Goal: Task Accomplishment & Management: Use online tool/utility

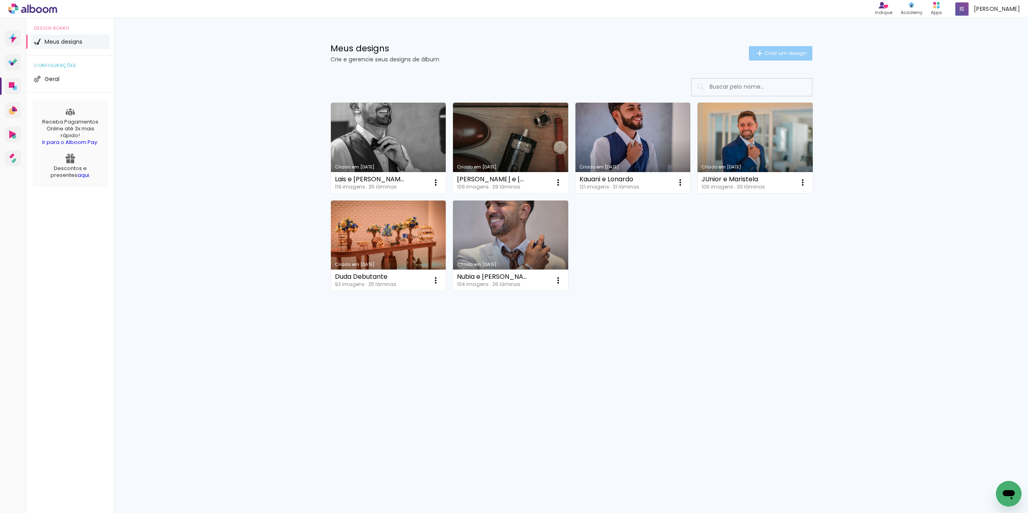
click at [776, 53] on span "Criar um design" at bounding box center [785, 53] width 42 height 5
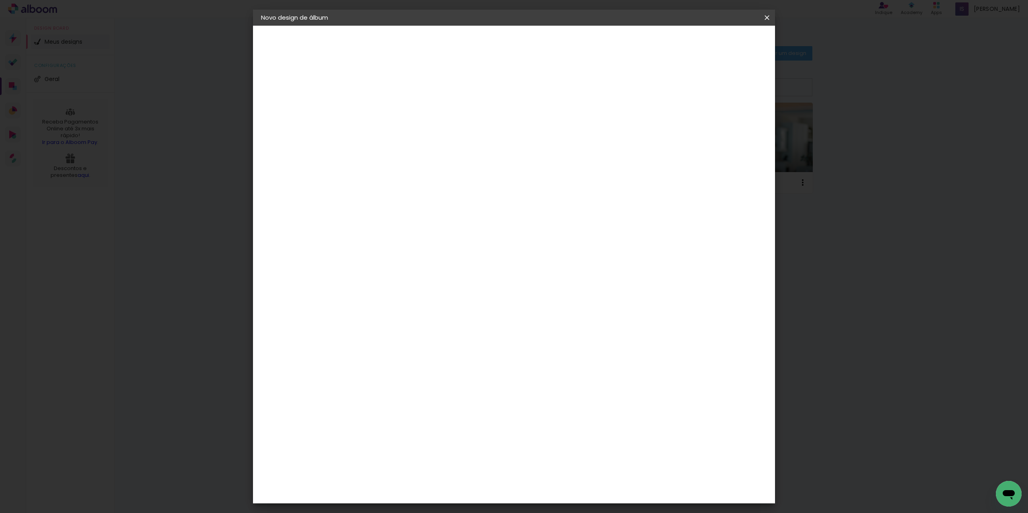
click at [392, 110] on input at bounding box center [392, 108] width 0 height 12
type input "Album [PERSON_NAME]"
type paper-input "Album [PERSON_NAME]"
click at [392, 106] on input "Album [PERSON_NAME]" at bounding box center [392, 108] width 0 height 12
type input "Album [PERSON_NAME]"
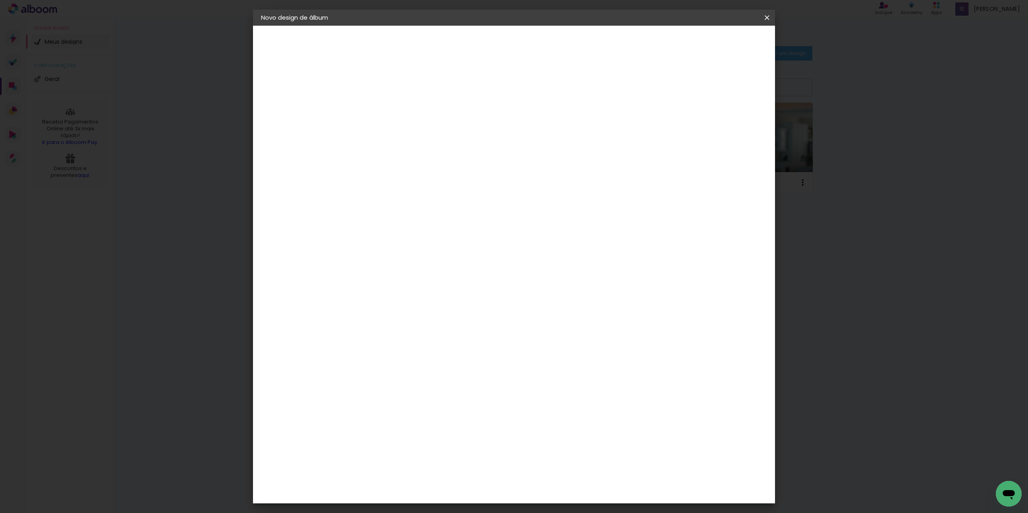
type paper-input "Album [PERSON_NAME]"
click at [475, 41] on paper-button "Avançar" at bounding box center [454, 43] width 39 height 14
click at [0, 0] on slot "Tamanho Livre" at bounding box center [0, 0] width 0 height 0
click at [0, 0] on slot "Avançar" at bounding box center [0, 0] width 0 height 0
click at [709, 92] on div "Mostrar sangria" at bounding box center [702, 93] width 53 height 10
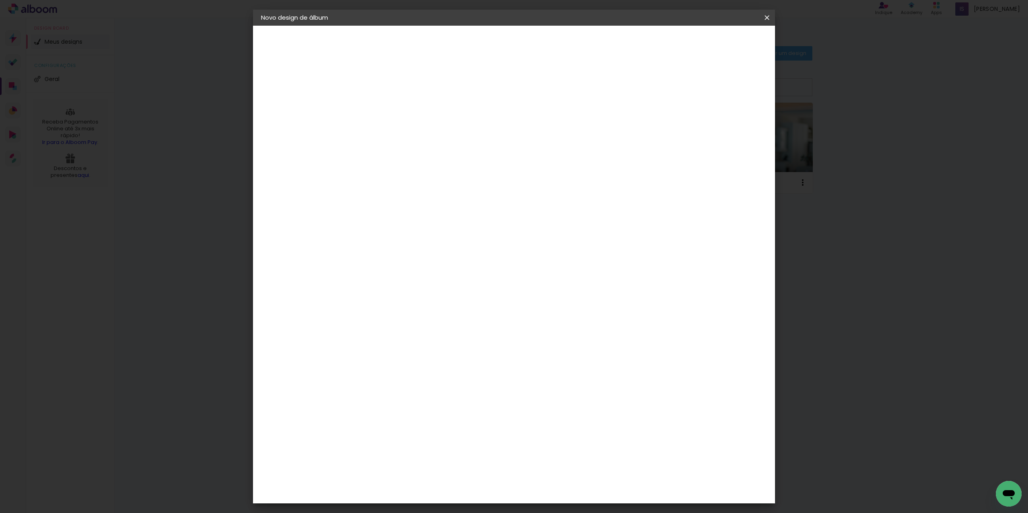
type paper-checkbox "on"
click at [716, 43] on span "Iniciar design" at bounding box center [698, 43] width 37 height 6
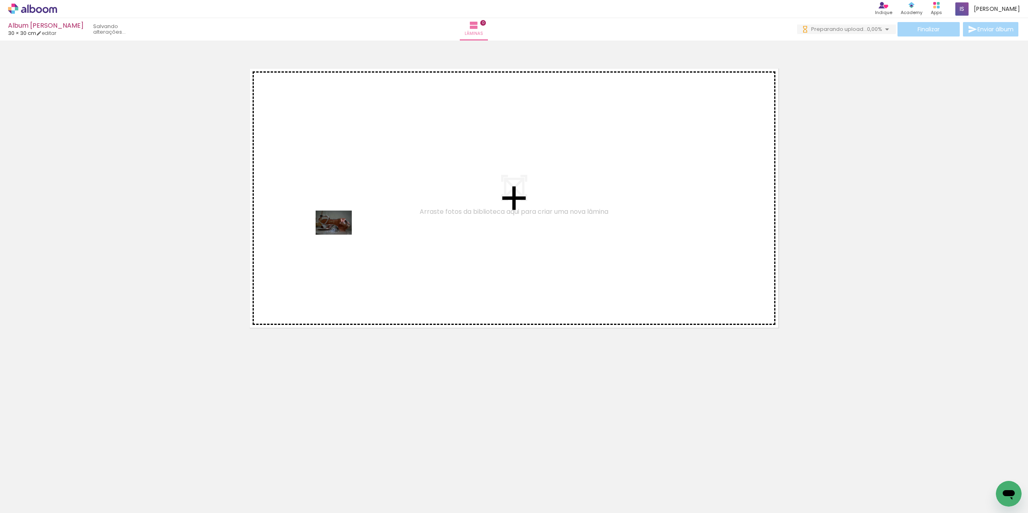
drag, startPoint x: 89, startPoint y: 490, endPoint x: 340, endPoint y: 235, distance: 357.4
click at [340, 235] on quentale-workspace at bounding box center [514, 256] width 1028 height 513
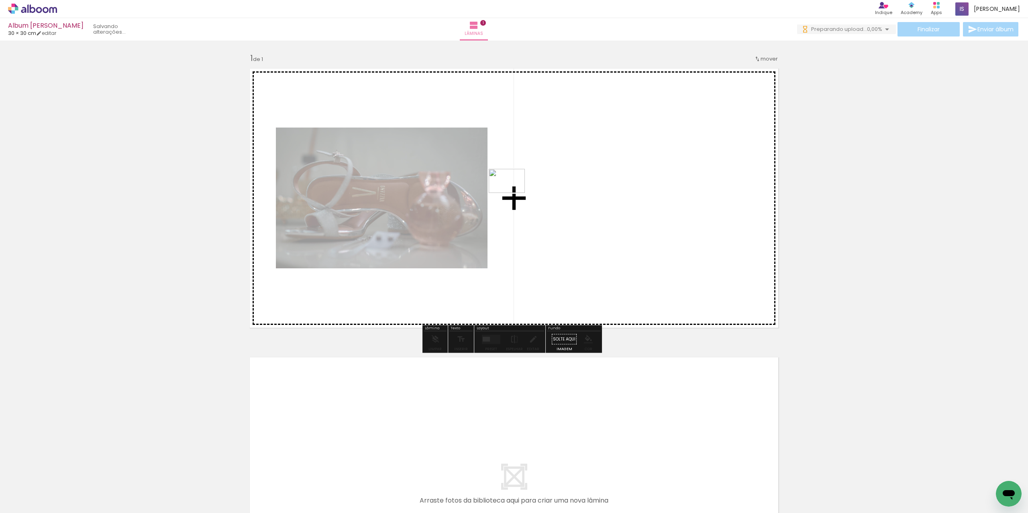
drag, startPoint x: 130, startPoint y: 488, endPoint x: 513, endPoint y: 193, distance: 482.6
click at [513, 193] on quentale-workspace at bounding box center [514, 256] width 1028 height 513
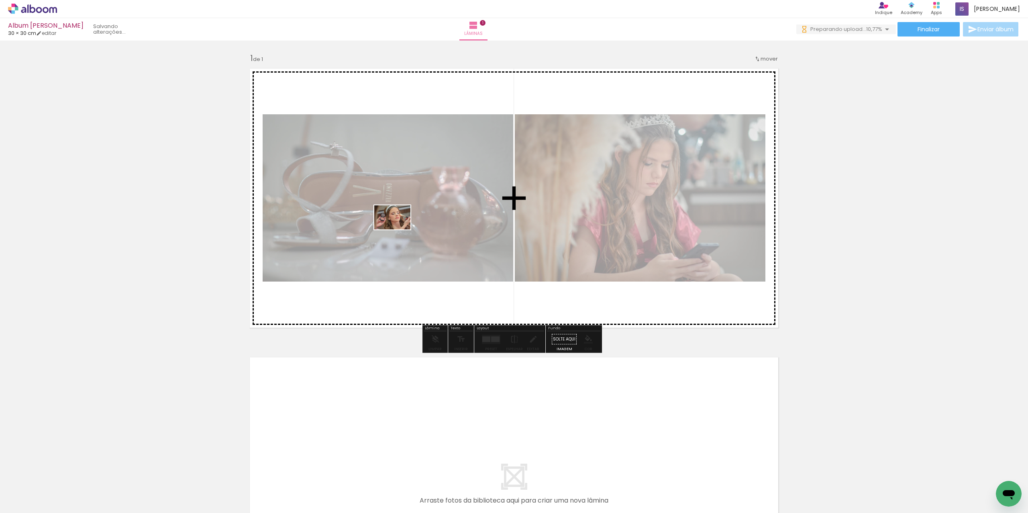
drag, startPoint x: 218, startPoint y: 488, endPoint x: 398, endPoint y: 230, distance: 315.2
click at [398, 230] on quentale-workspace at bounding box center [514, 256] width 1028 height 513
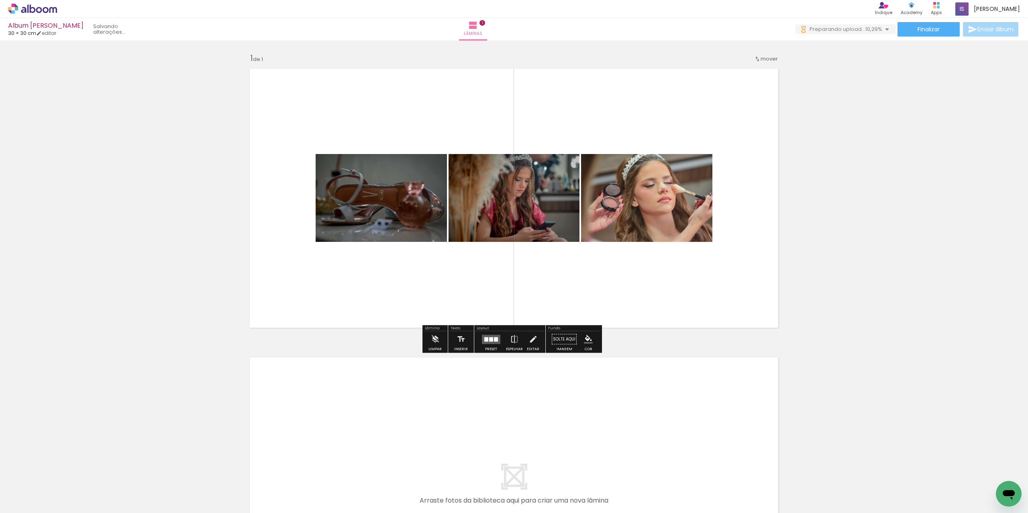
click at [489, 343] on quentale-layouter at bounding box center [491, 339] width 18 height 9
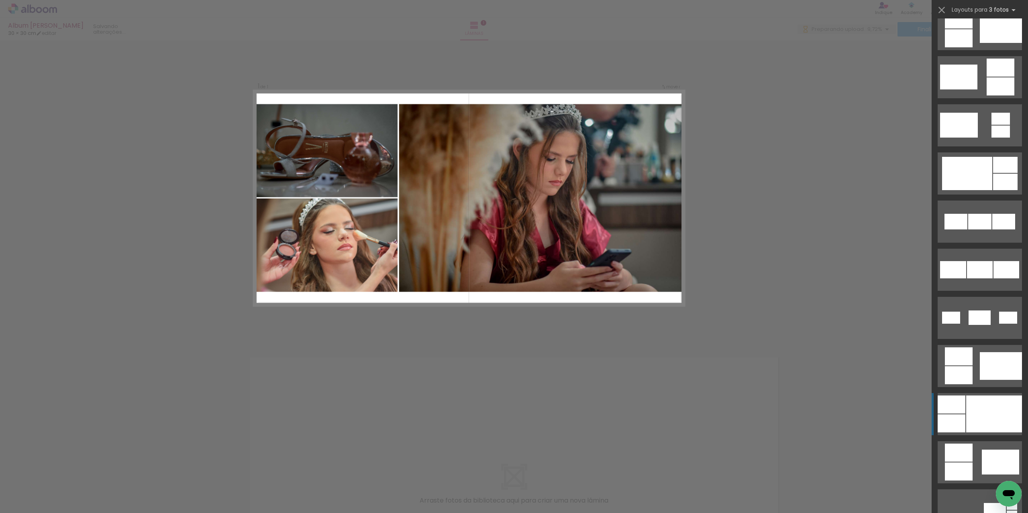
scroll to position [281, 0]
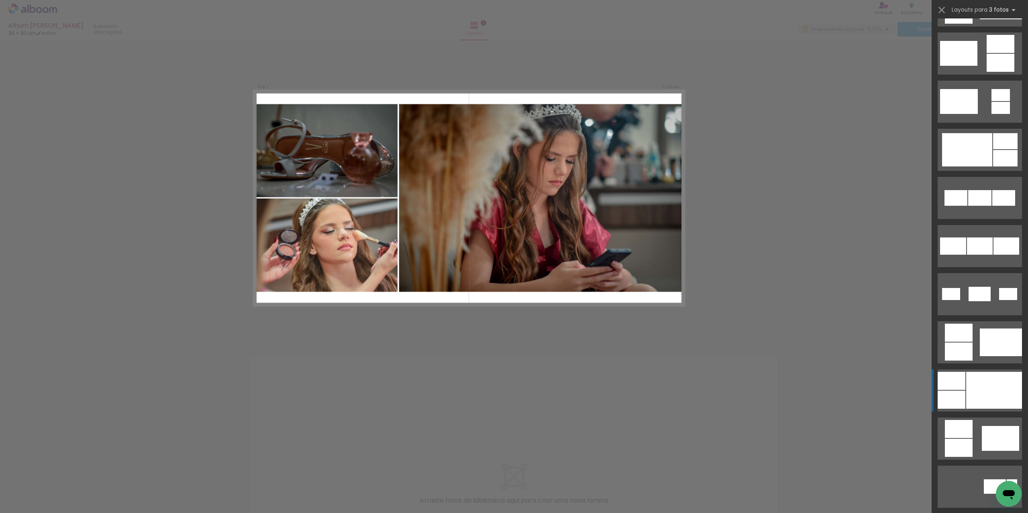
click at [980, 396] on div at bounding box center [994, 390] width 56 height 37
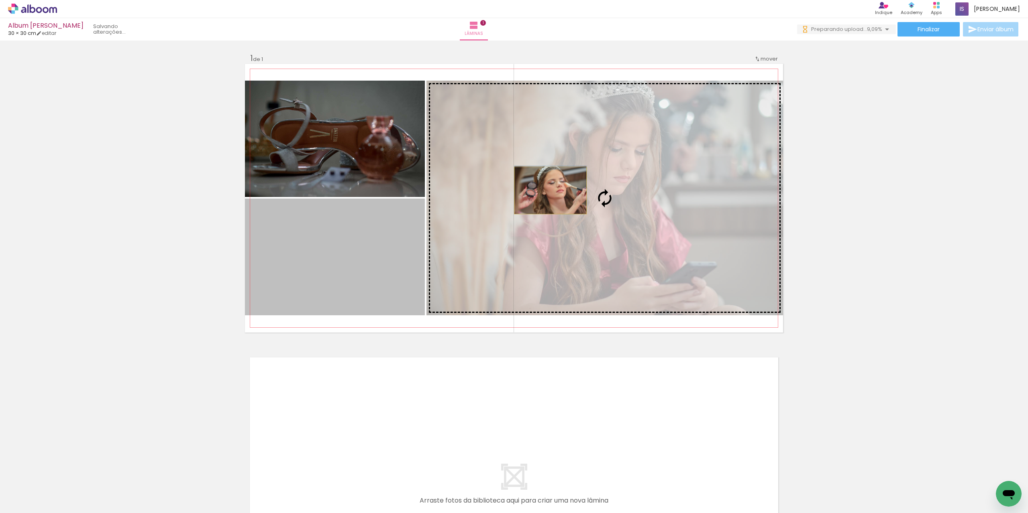
scroll to position [0, 0]
drag, startPoint x: 343, startPoint y: 263, endPoint x: 547, endPoint y: 191, distance: 216.7
click at [0, 0] on slot at bounding box center [0, 0] width 0 height 0
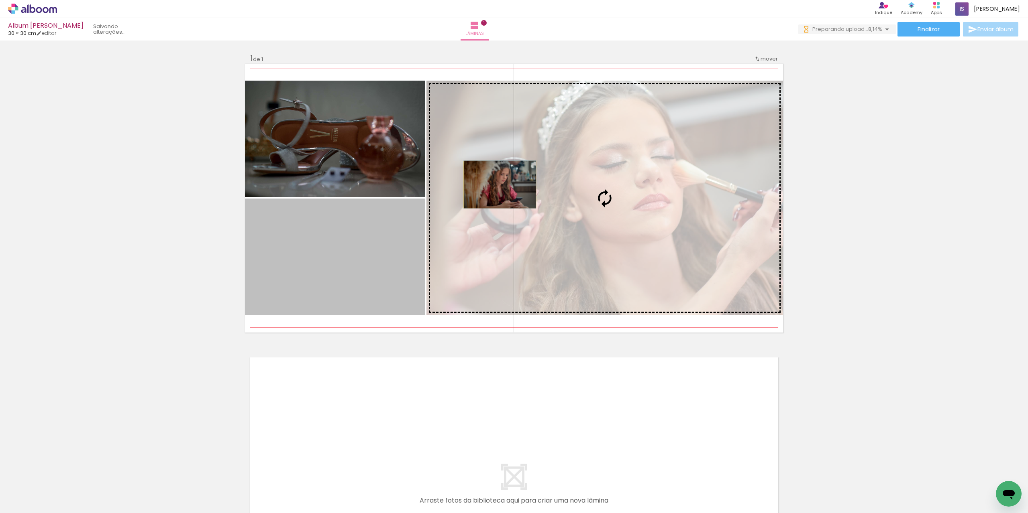
drag, startPoint x: 340, startPoint y: 247, endPoint x: 497, endPoint y: 185, distance: 168.9
click at [0, 0] on slot at bounding box center [0, 0] width 0 height 0
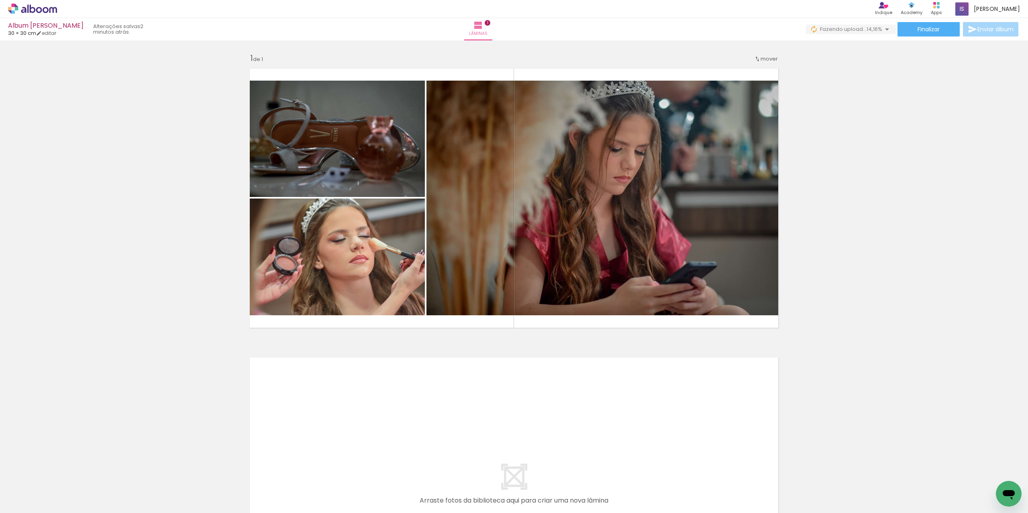
click at [810, 122] on div "Inserir lâmina 1 de 1" at bounding box center [514, 332] width 1028 height 578
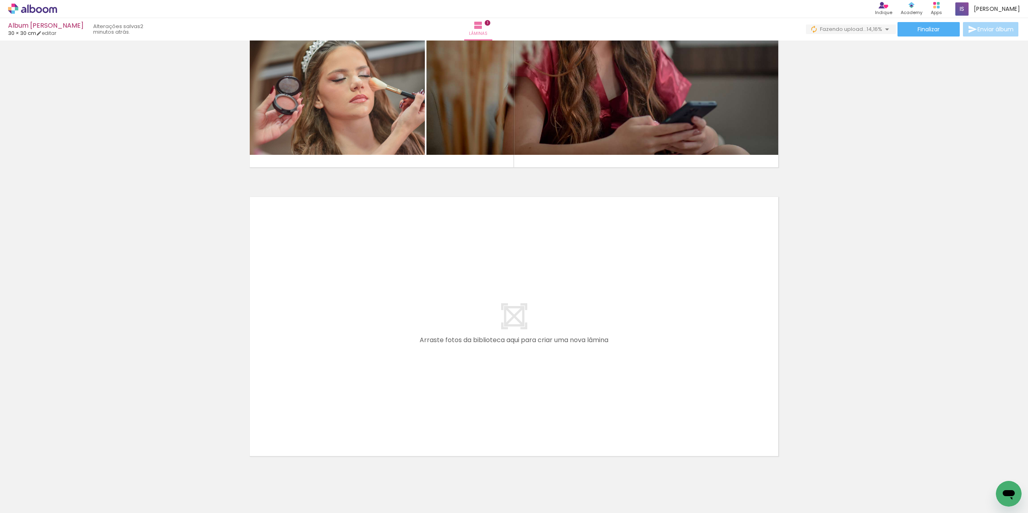
scroll to position [186, 0]
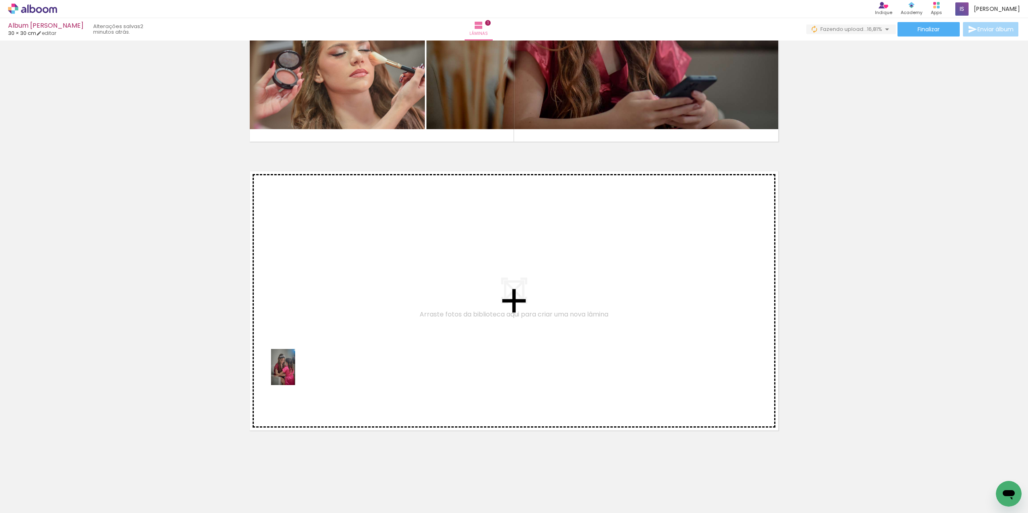
drag, startPoint x: 175, startPoint y: 485, endPoint x: 295, endPoint y: 373, distance: 163.3
click at [295, 373] on quentale-workspace at bounding box center [514, 256] width 1028 height 513
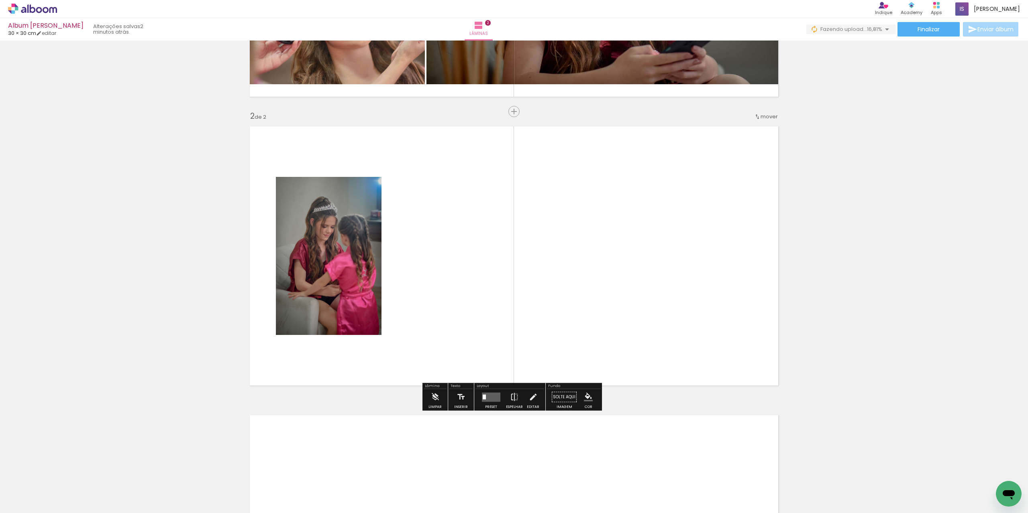
scroll to position [235, 0]
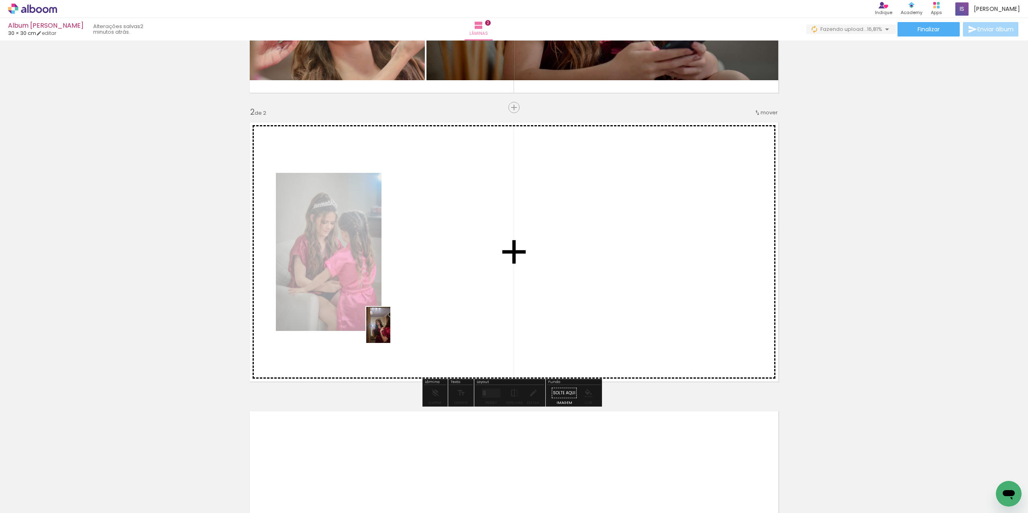
drag, startPoint x: 266, startPoint y: 486, endPoint x: 390, endPoint y: 331, distance: 198.7
click at [390, 331] on quentale-workspace at bounding box center [514, 256] width 1028 height 513
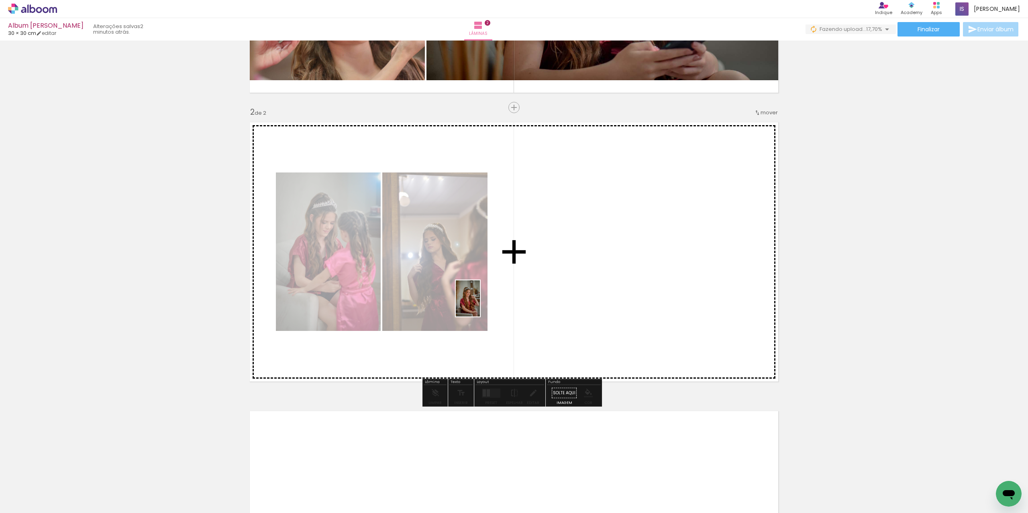
drag, startPoint x: 309, startPoint y: 484, endPoint x: 480, endPoint y: 305, distance: 247.3
click at [480, 305] on quentale-workspace at bounding box center [514, 256] width 1028 height 513
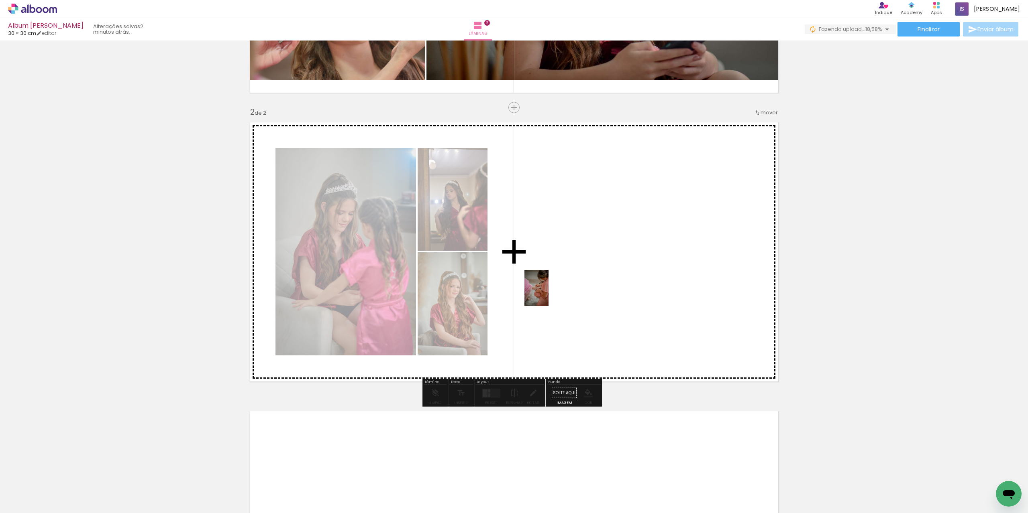
drag, startPoint x: 354, startPoint y: 493, endPoint x: 548, endPoint y: 294, distance: 278.2
click at [548, 294] on quentale-workspace at bounding box center [514, 256] width 1028 height 513
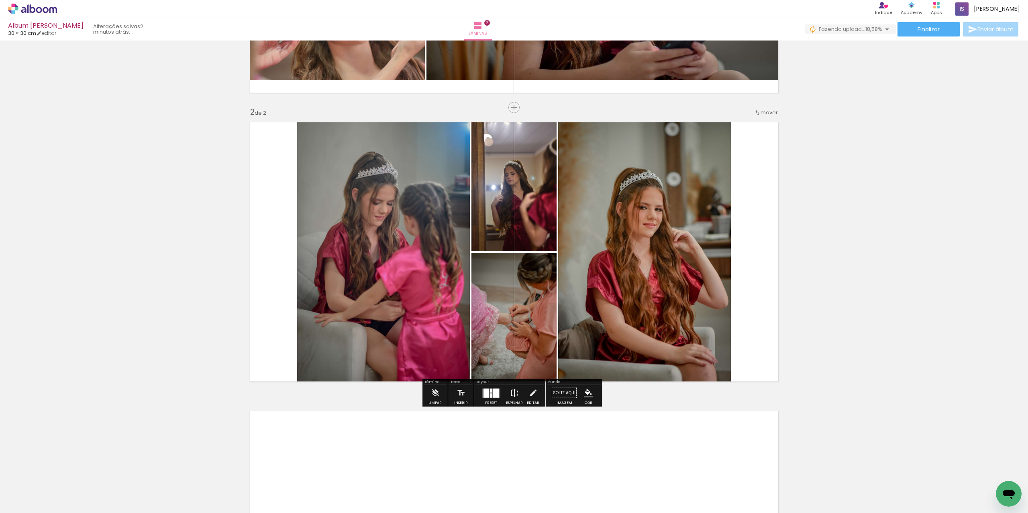
click at [494, 395] on div at bounding box center [496, 393] width 6 height 9
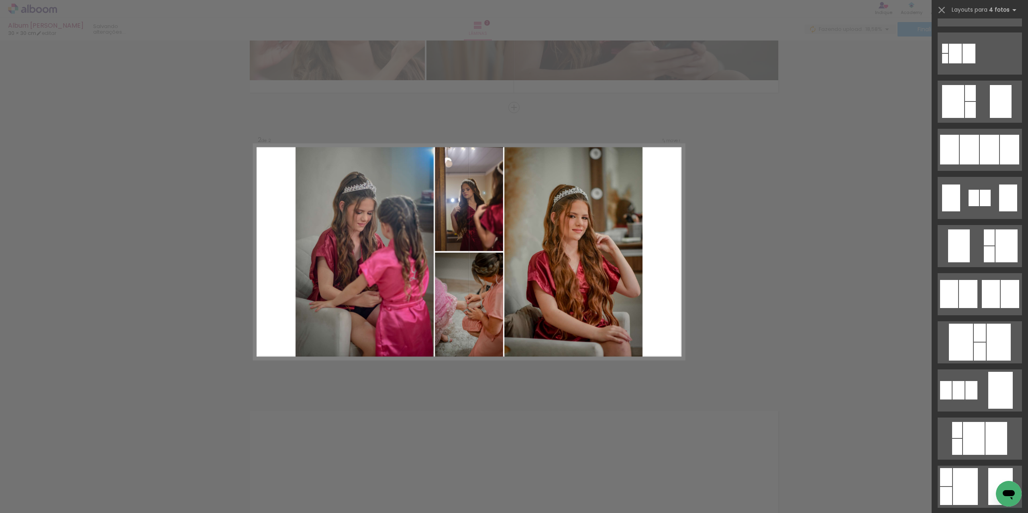
scroll to position [0, 0]
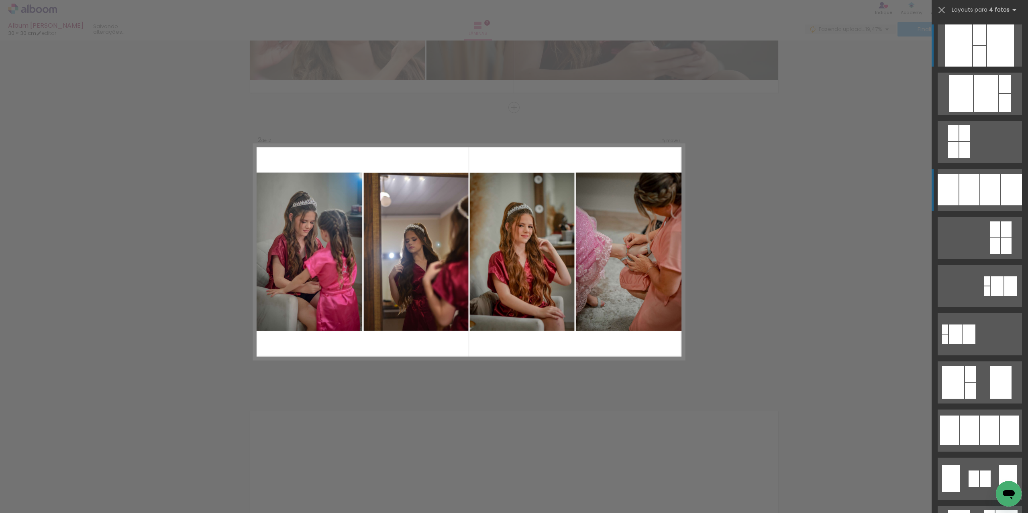
click at [980, 204] on div at bounding box center [990, 189] width 20 height 31
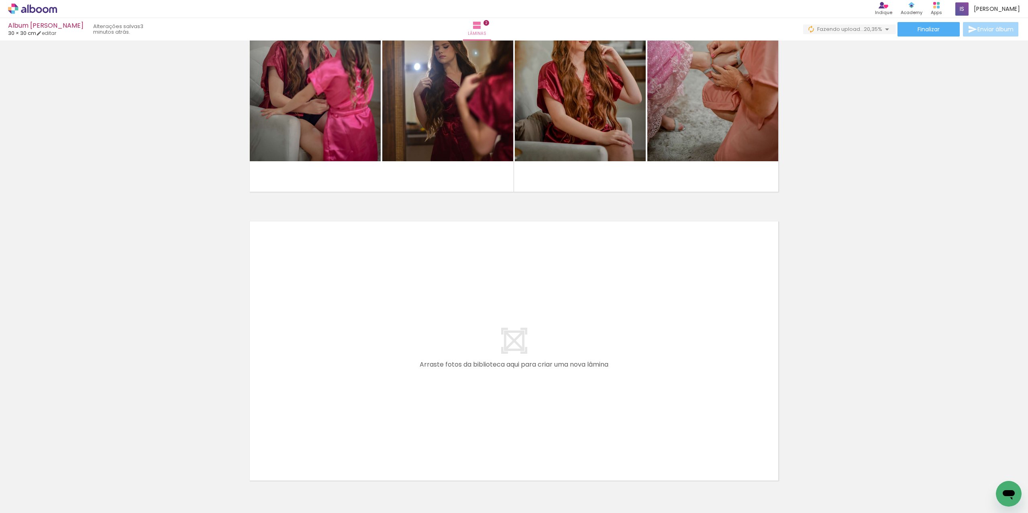
scroll to position [475, 0]
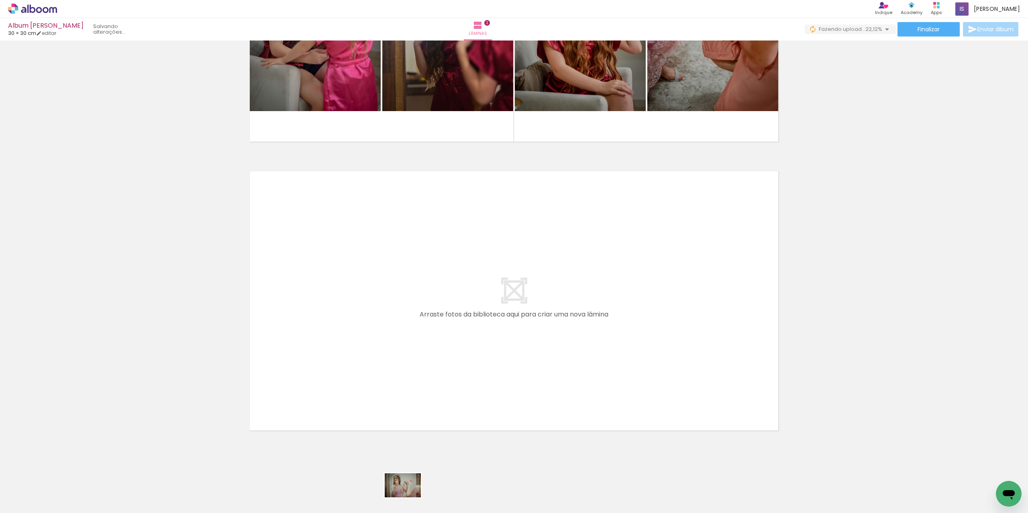
drag, startPoint x: 402, startPoint y: 493, endPoint x: 409, endPoint y: 498, distance: 8.3
click at [409, 498] on div at bounding box center [395, 486] width 40 height 26
drag, startPoint x: 532, startPoint y: 491, endPoint x: 552, endPoint y: 505, distance: 25.2
click at [550, 500] on div at bounding box center [530, 486] width 40 height 26
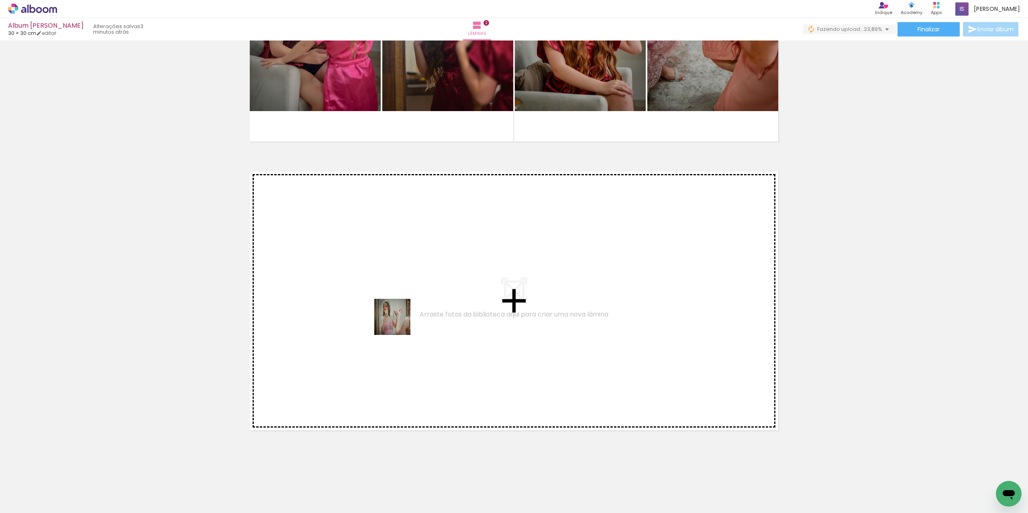
drag, startPoint x: 403, startPoint y: 491, endPoint x: 398, endPoint y: 323, distance: 167.5
click at [398, 323] on quentale-workspace at bounding box center [514, 256] width 1028 height 513
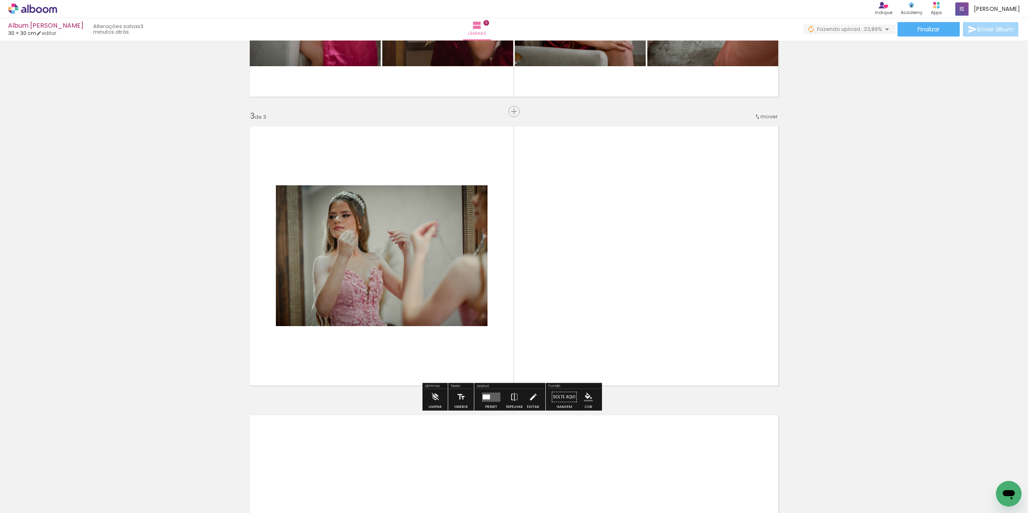
scroll to position [524, 0]
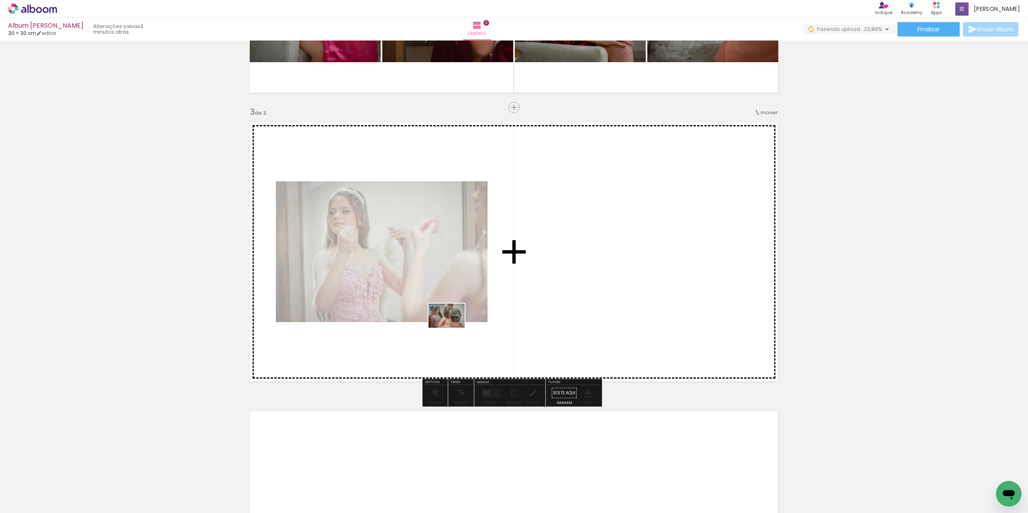
drag, startPoint x: 442, startPoint y: 487, endPoint x: 452, endPoint y: 328, distance: 159.3
click at [452, 328] on quentale-workspace at bounding box center [514, 256] width 1028 height 513
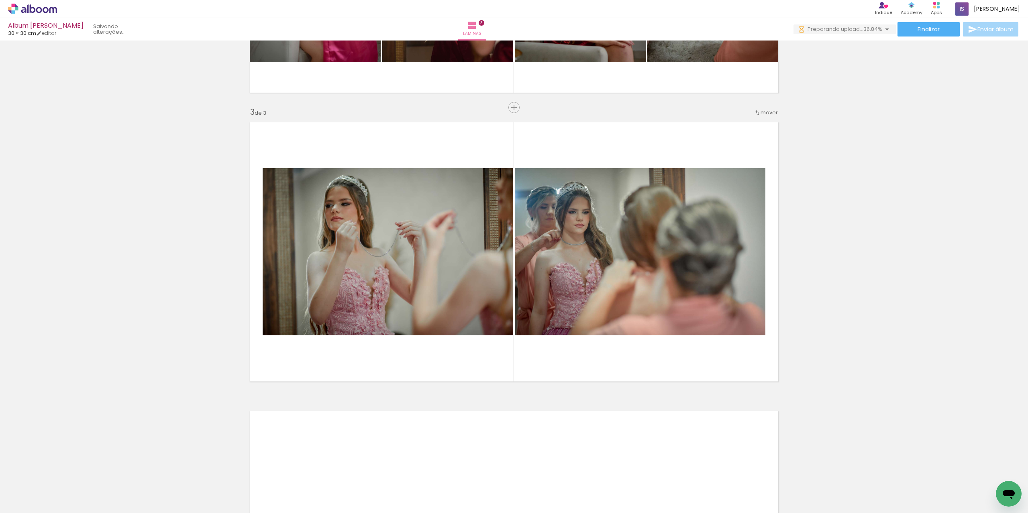
scroll to position [0, 4166]
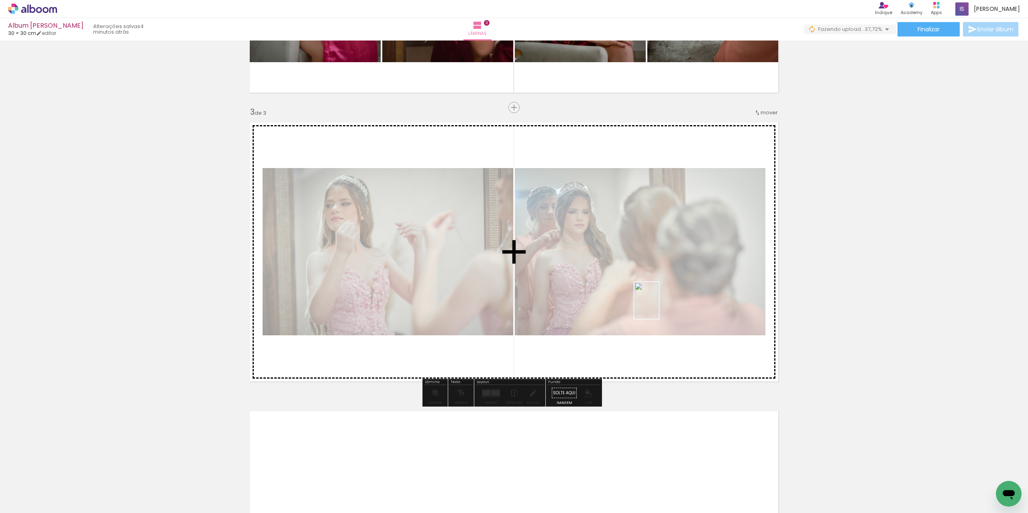
drag, startPoint x: 994, startPoint y: 483, endPoint x: 658, endPoint y: 307, distance: 378.9
click at [658, 307] on quentale-workspace at bounding box center [514, 256] width 1028 height 513
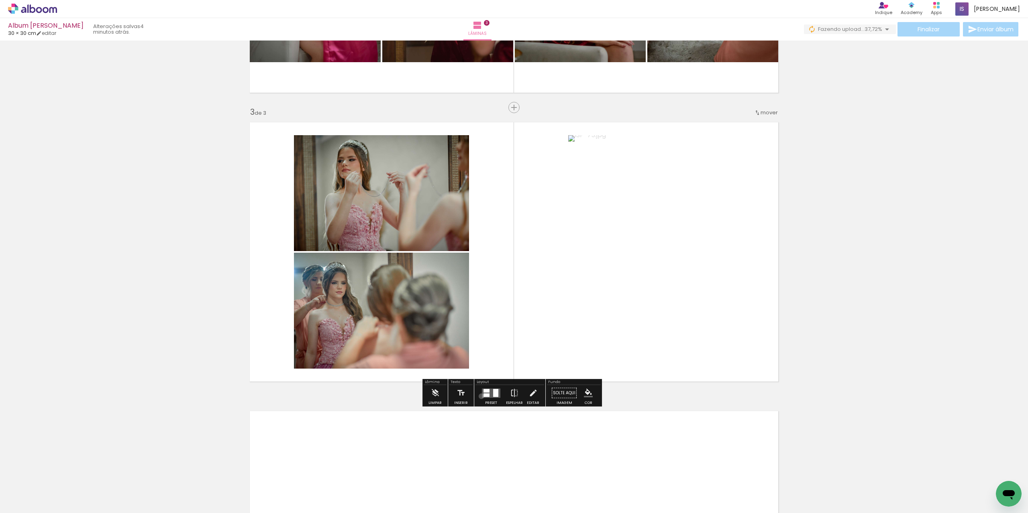
click at [480, 396] on div at bounding box center [491, 393] width 22 height 16
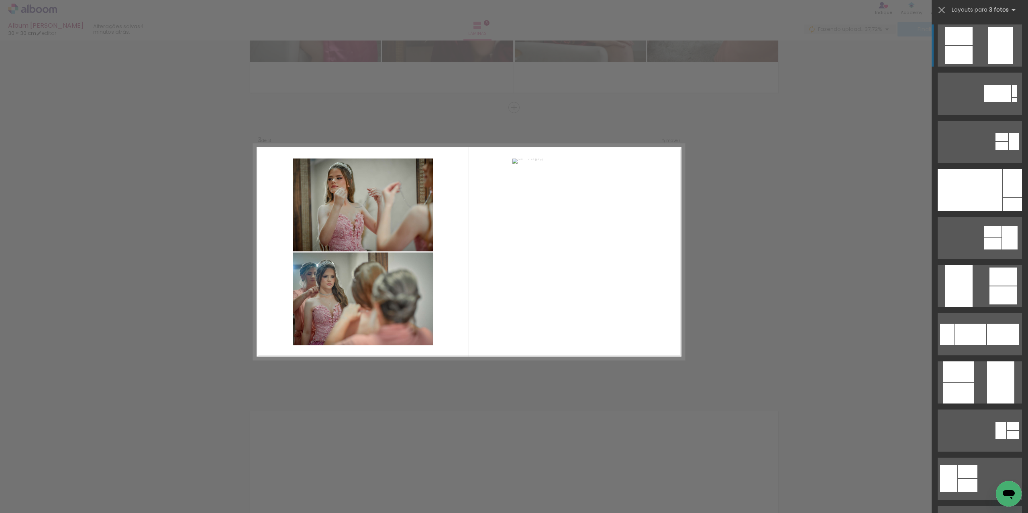
scroll to position [524, 0]
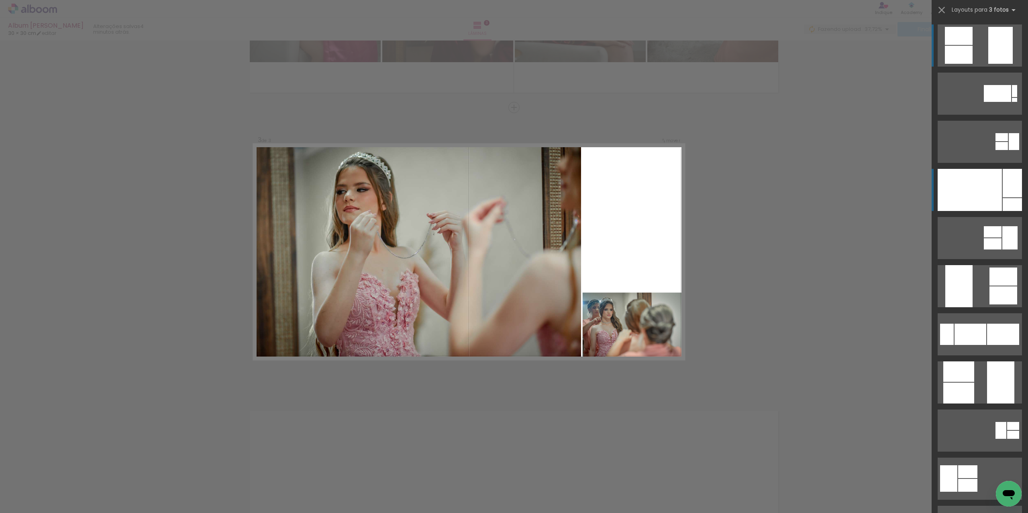
click at [1002, 187] on div at bounding box center [1011, 183] width 19 height 29
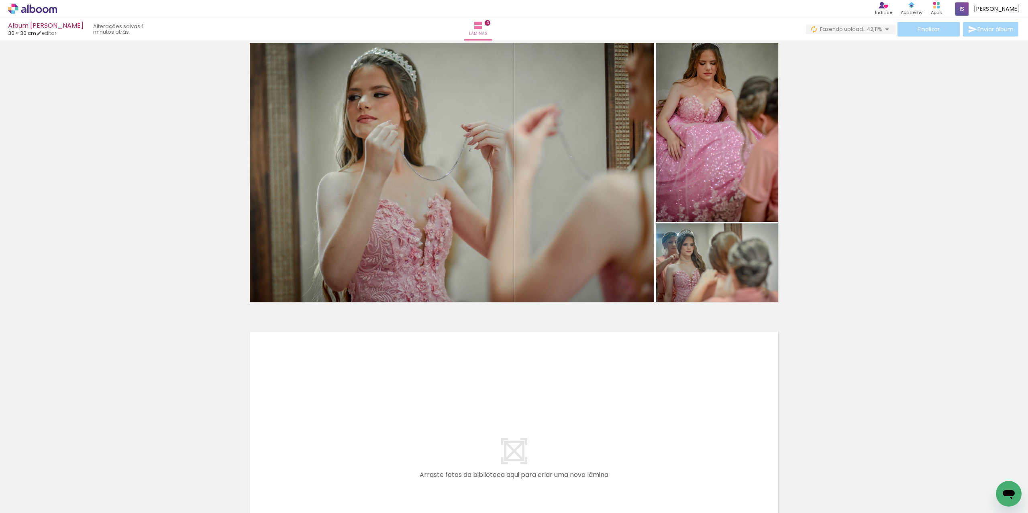
scroll to position [764, 0]
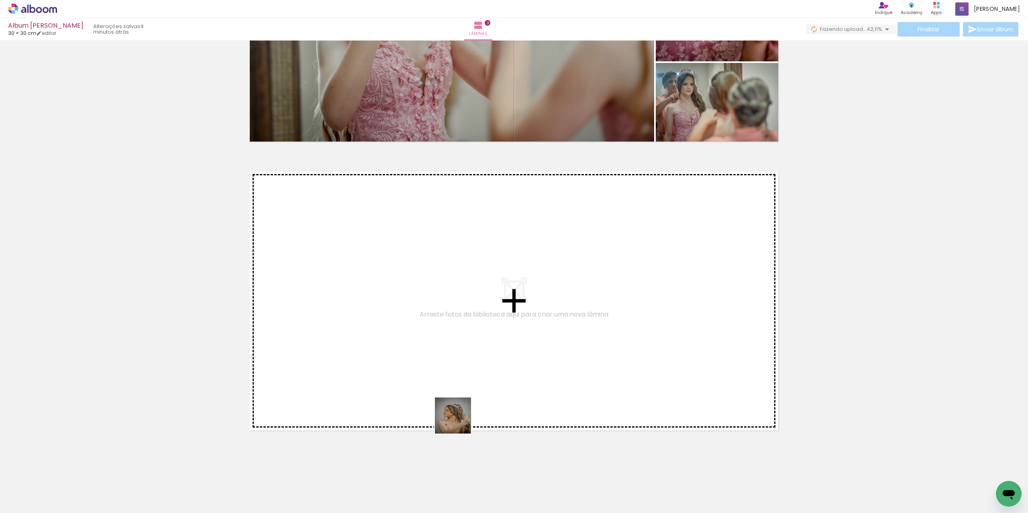
drag, startPoint x: 491, startPoint y: 489, endPoint x: 488, endPoint y: 496, distance: 7.8
click at [415, 350] on quentale-workspace at bounding box center [514, 256] width 1028 height 513
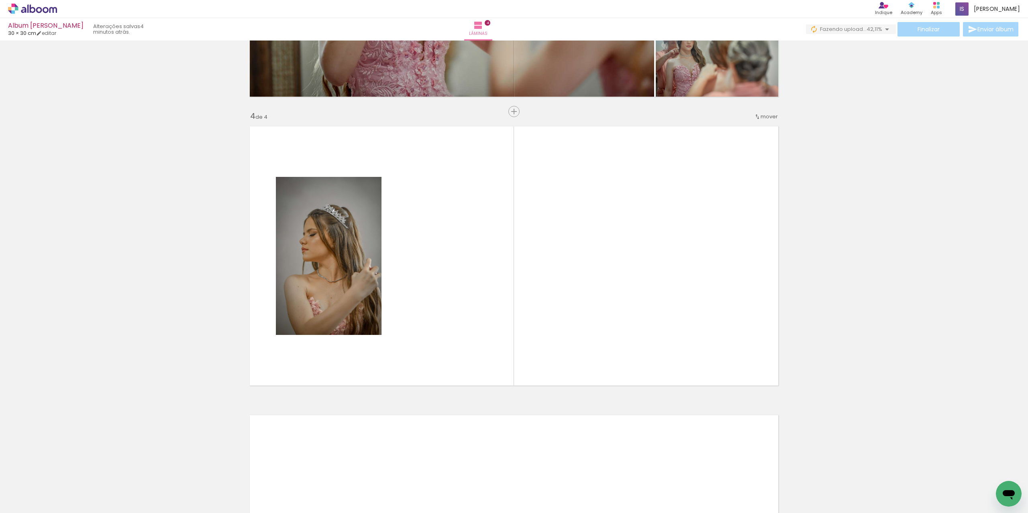
scroll to position [813, 0]
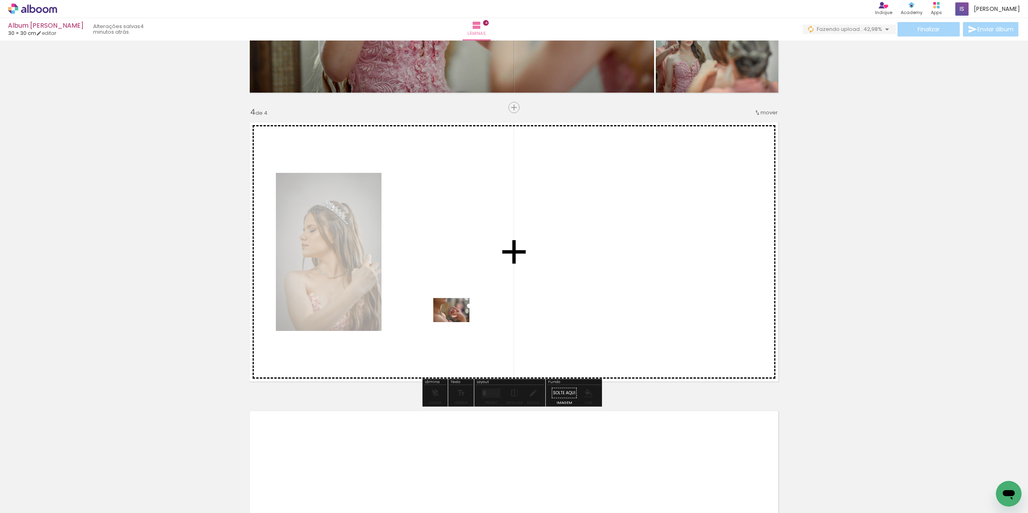
drag, startPoint x: 532, startPoint y: 489, endPoint x: 457, endPoint y: 322, distance: 182.4
click at [457, 322] on quentale-workspace at bounding box center [514, 256] width 1028 height 513
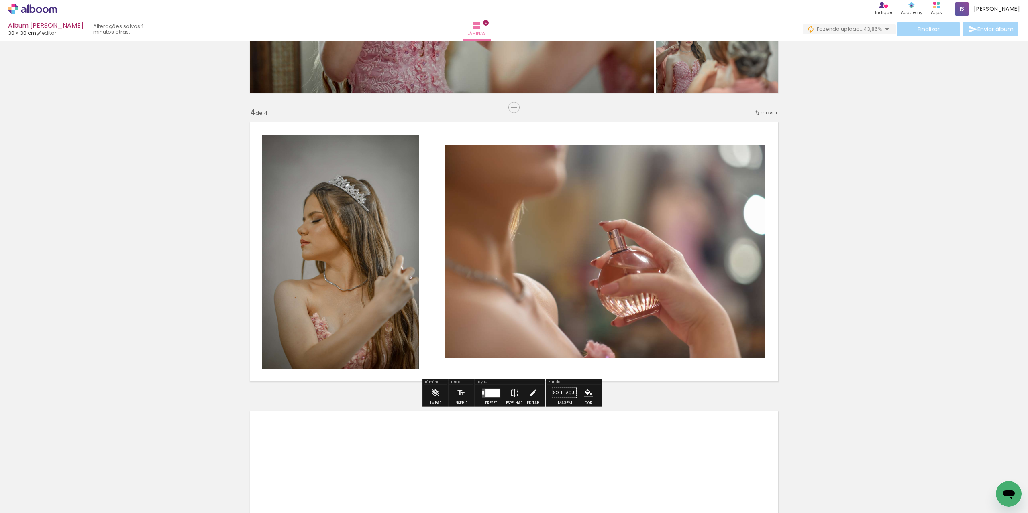
click at [491, 396] on div at bounding box center [492, 393] width 14 height 8
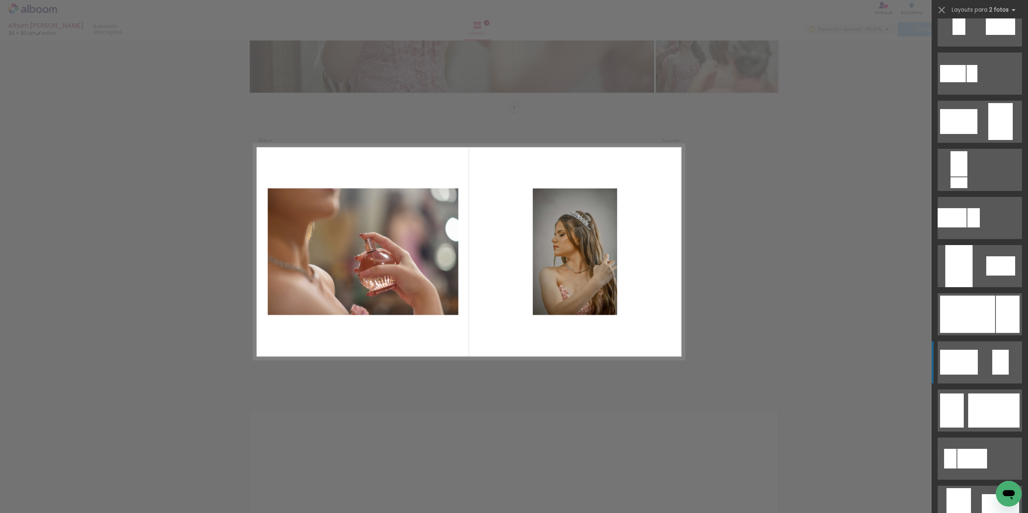
scroll to position [161, 0]
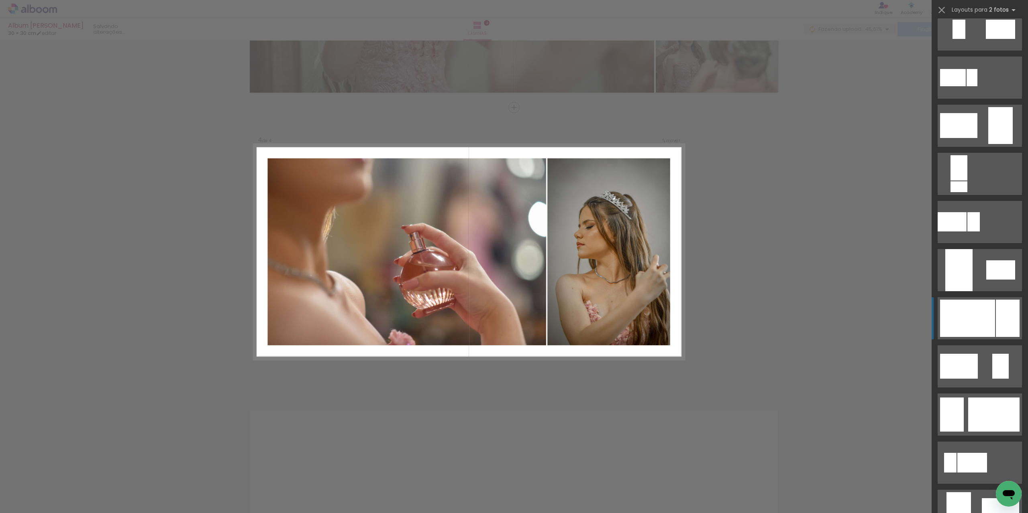
click at [967, 324] on div at bounding box center [967, 318] width 55 height 37
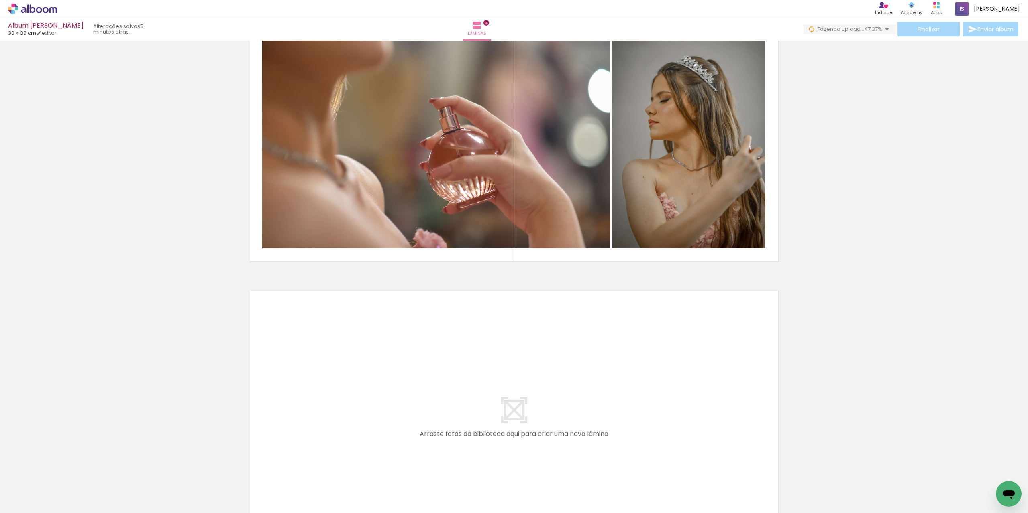
scroll to position [1053, 0]
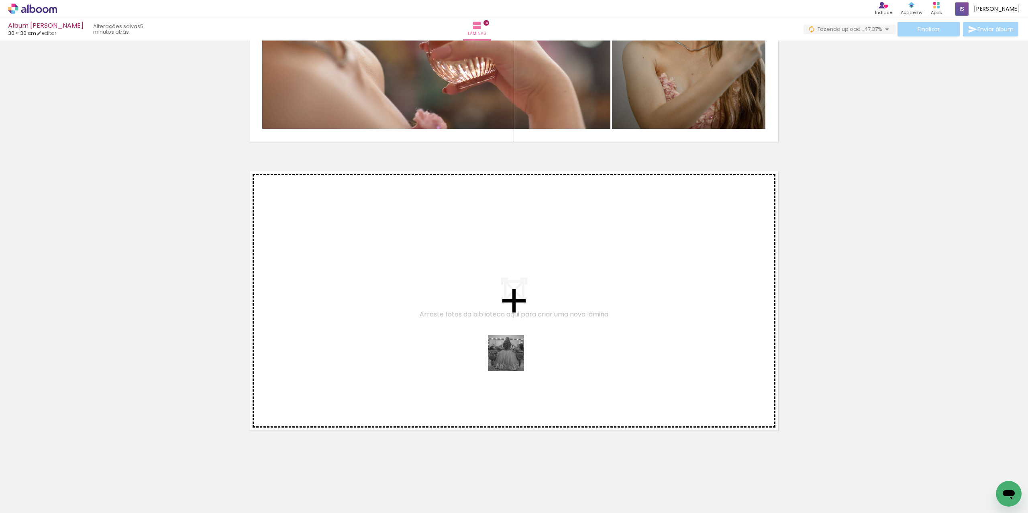
drag, startPoint x: 512, startPoint y: 359, endPoint x: 504, endPoint y: 344, distance: 16.7
click at [504, 344] on quentale-workspace at bounding box center [514, 256] width 1028 height 513
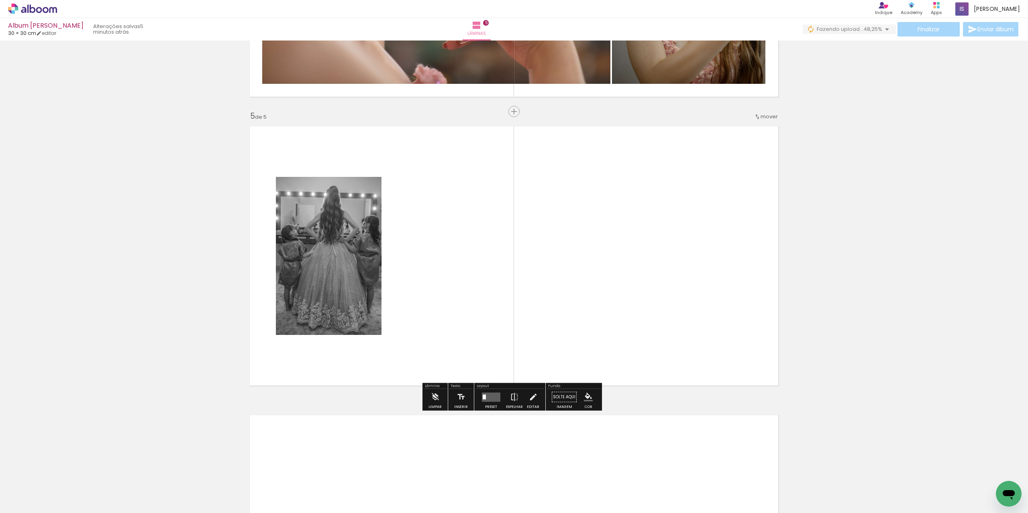
scroll to position [1102, 0]
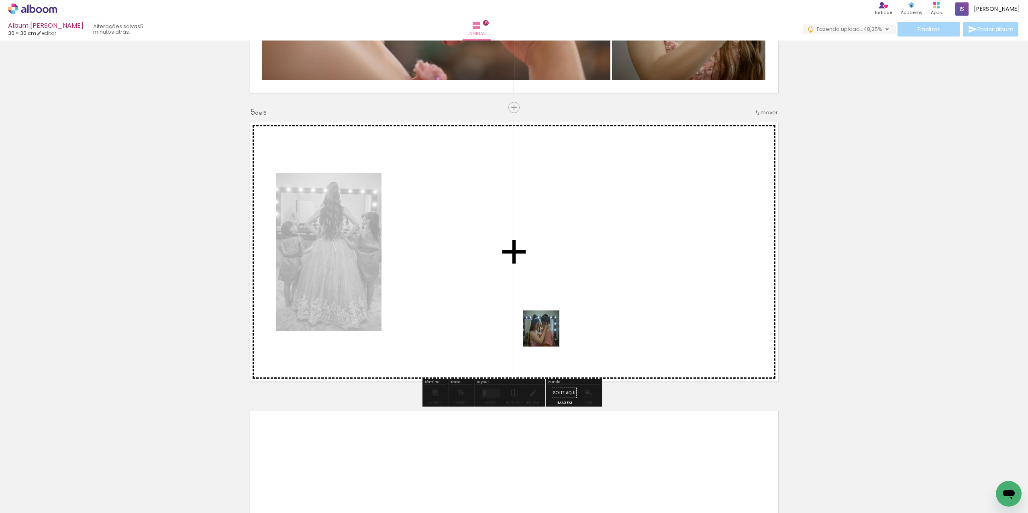
drag, startPoint x: 610, startPoint y: 487, endPoint x: 547, endPoint y: 335, distance: 164.9
click at [547, 335] on quentale-workspace at bounding box center [514, 256] width 1028 height 513
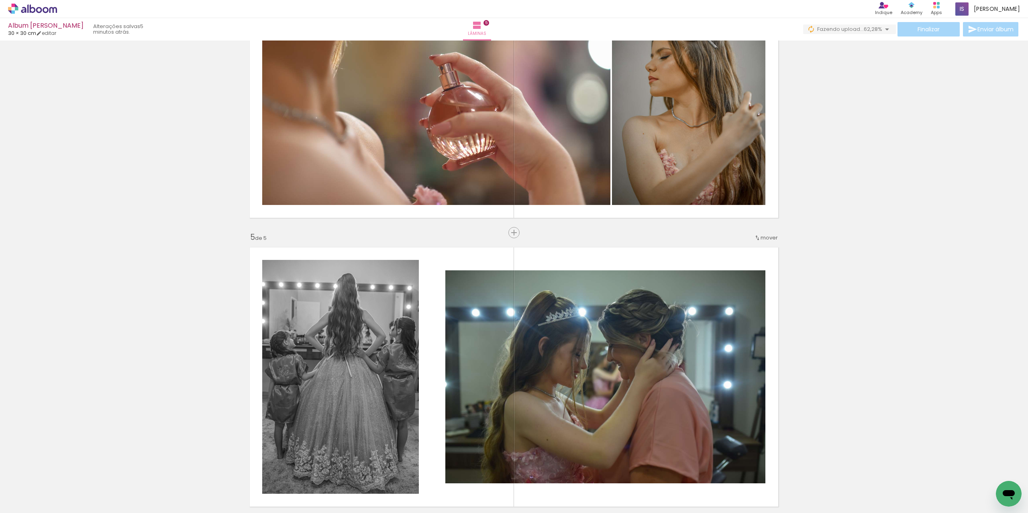
scroll to position [1062, 0]
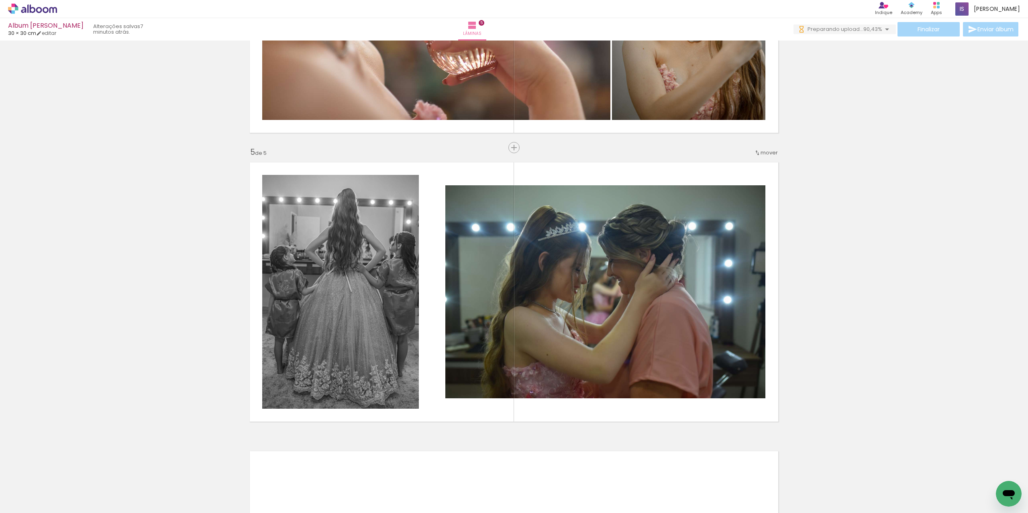
scroll to position [0, 4211]
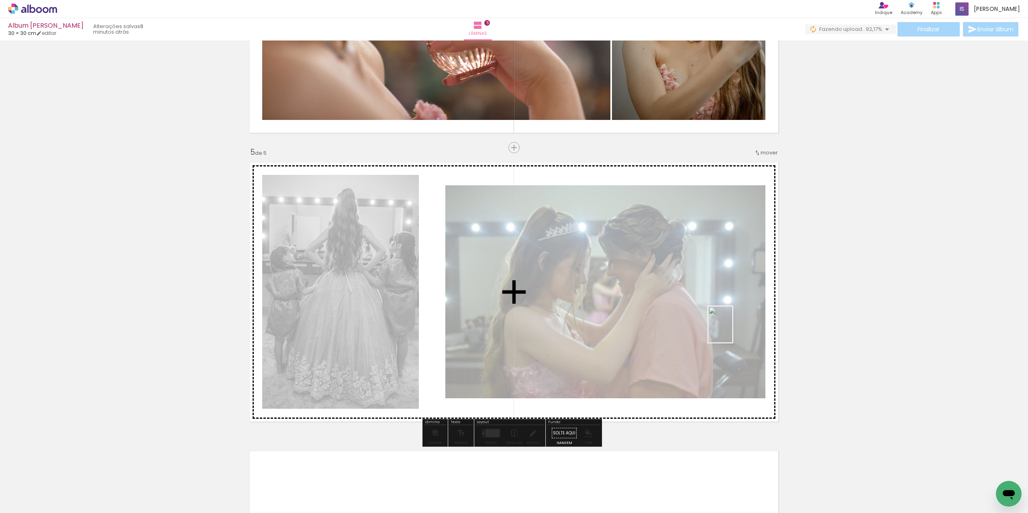
drag, startPoint x: 993, startPoint y: 481, endPoint x: 732, endPoint y: 331, distance: 301.3
click at [732, 331] on quentale-workspace at bounding box center [514, 256] width 1028 height 513
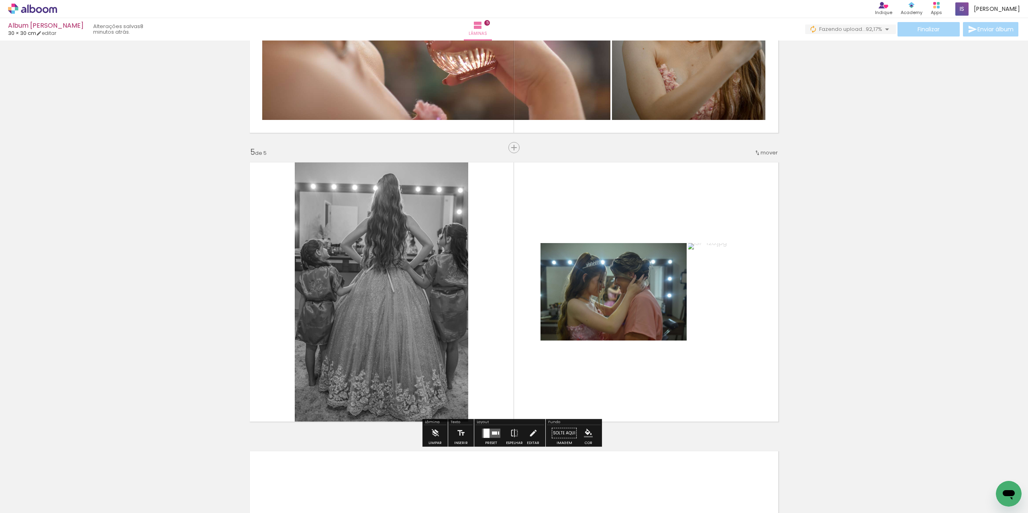
click at [485, 437] on div at bounding box center [486, 433] width 6 height 9
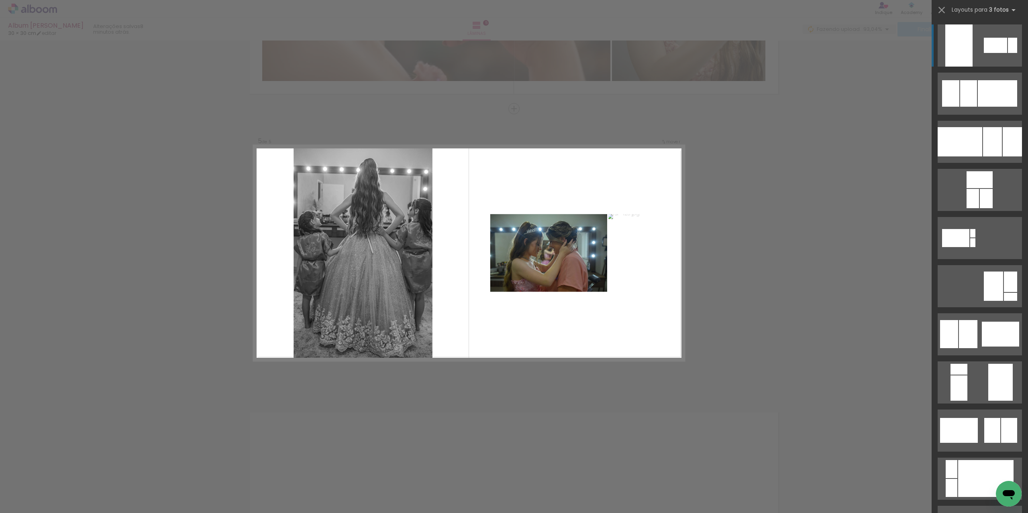
scroll to position [1102, 0]
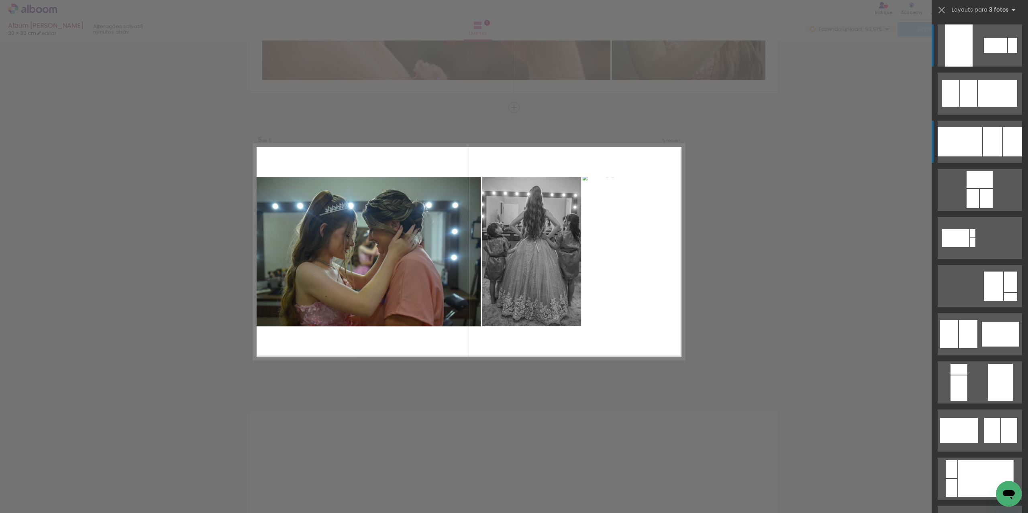
click at [979, 141] on div at bounding box center [959, 141] width 45 height 29
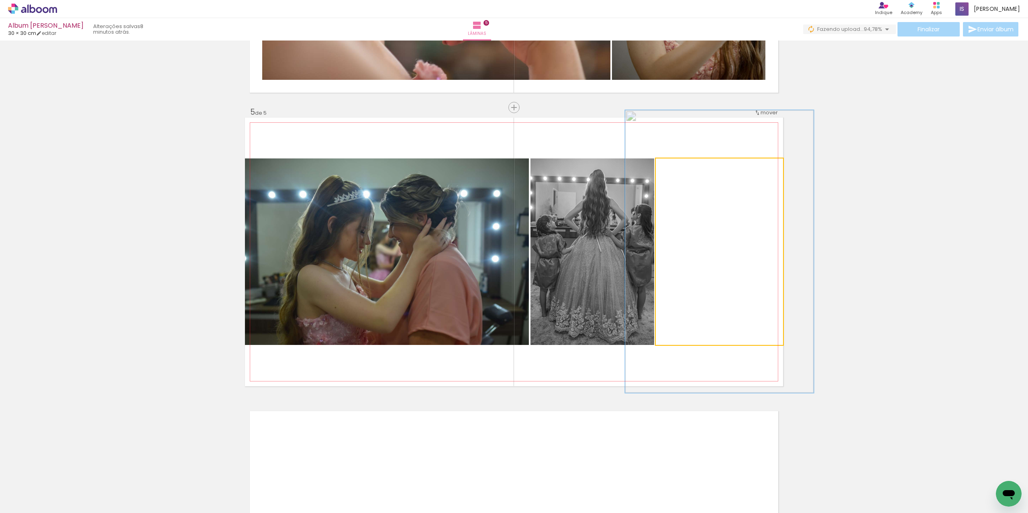
drag, startPoint x: 674, startPoint y: 168, endPoint x: 687, endPoint y: 167, distance: 13.3
type paper-slider "148"
click at [687, 167] on div at bounding box center [687, 167] width 13 height 13
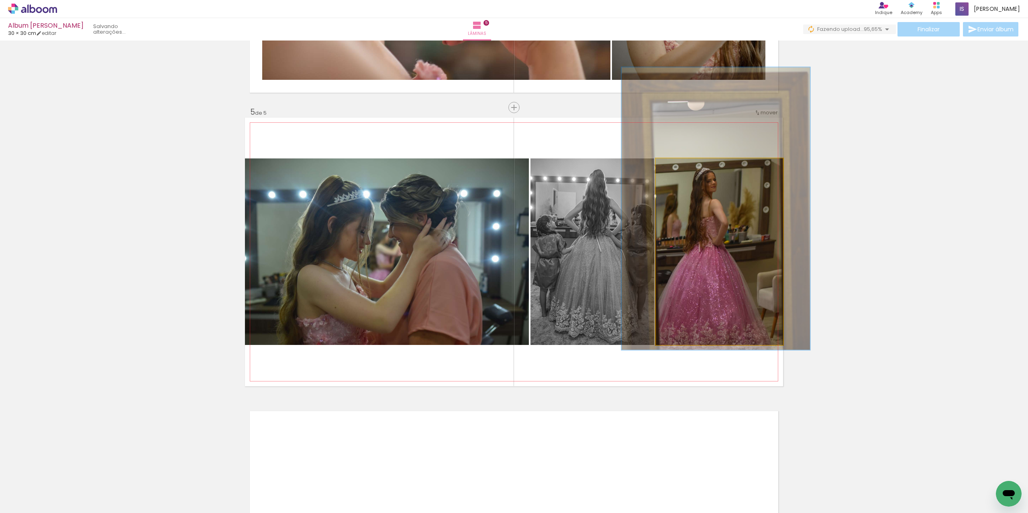
drag, startPoint x: 703, startPoint y: 256, endPoint x: 700, endPoint y: 213, distance: 43.1
